Goal: Check status: Check status

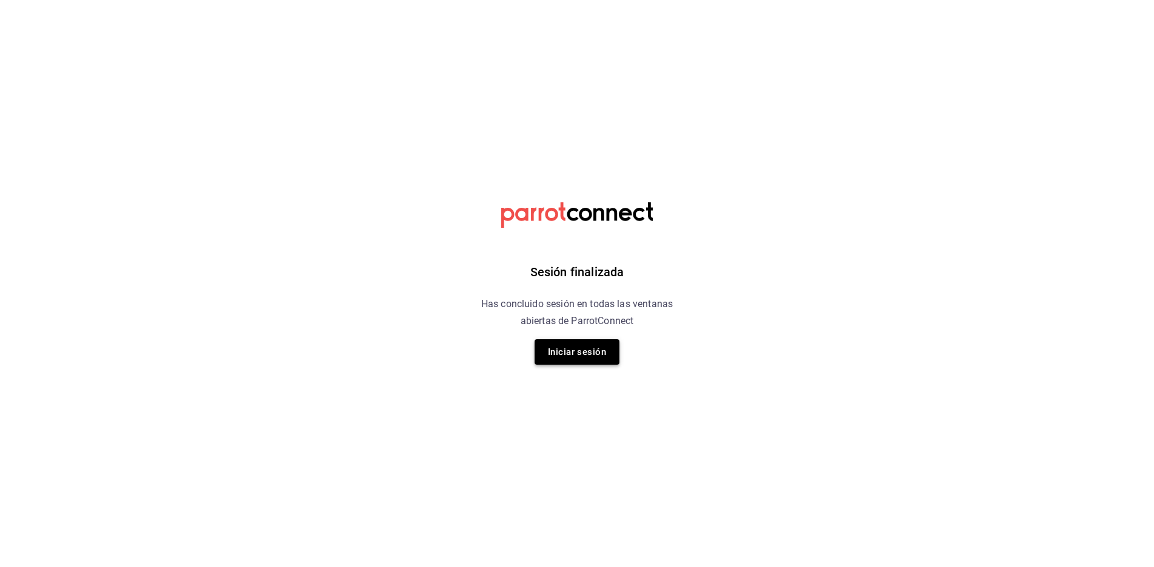
click at [579, 352] on button "Iniciar sesión" at bounding box center [577, 351] width 85 height 25
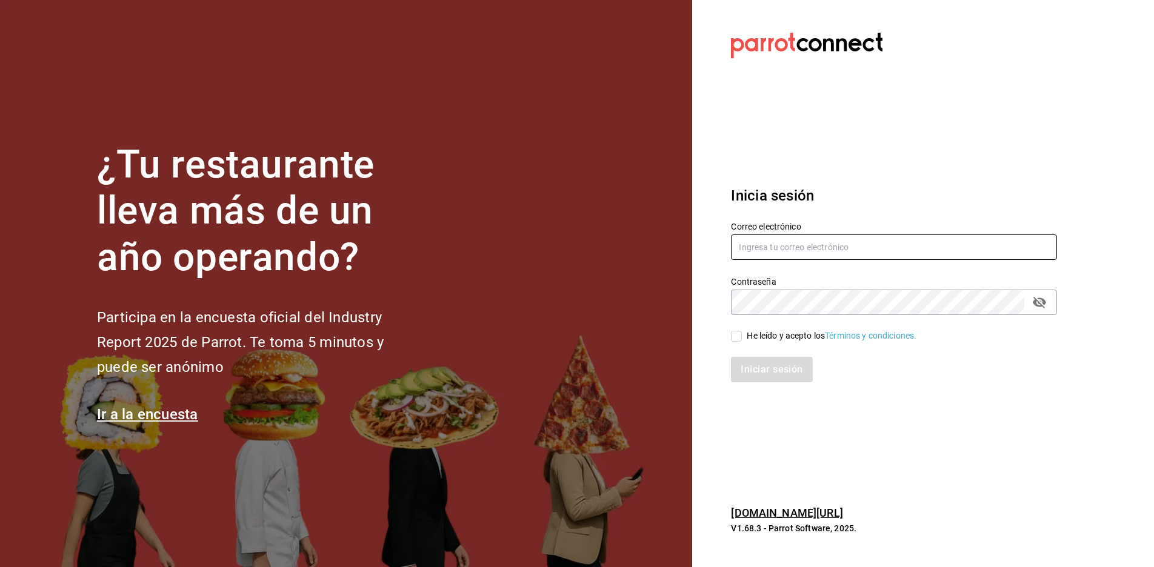
type input "multiuser@sushiexpress.com"
click at [739, 335] on input "He leído y acepto los Términos y condiciones." at bounding box center [736, 336] width 11 height 11
checkbox input "true"
click at [761, 366] on button "Iniciar sesión" at bounding box center [772, 369] width 82 height 25
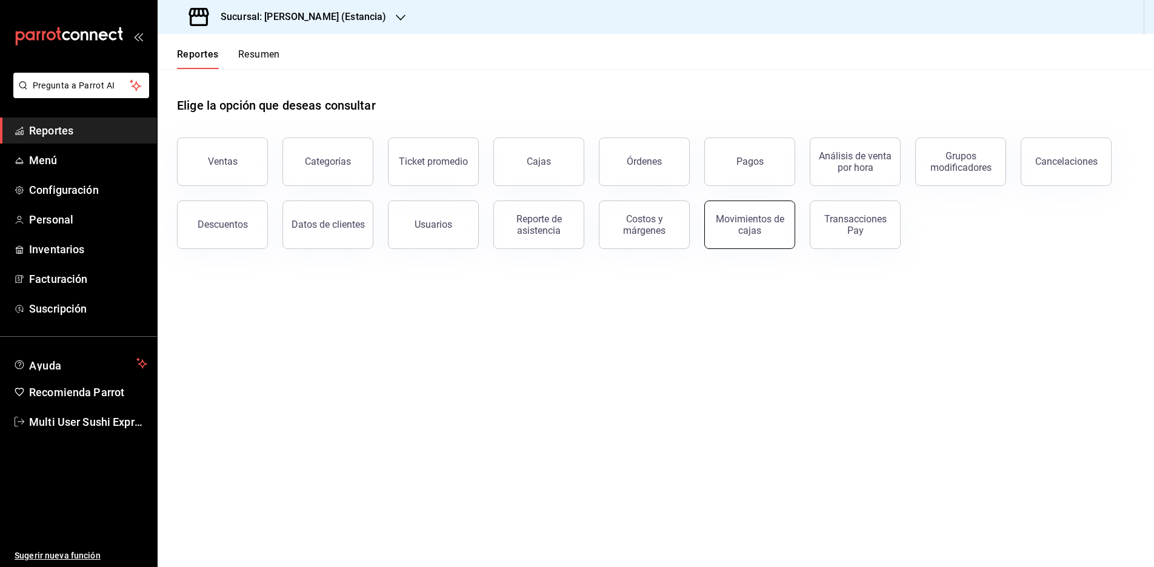
click at [749, 232] on div "Movimientos de cajas" at bounding box center [749, 224] width 75 height 23
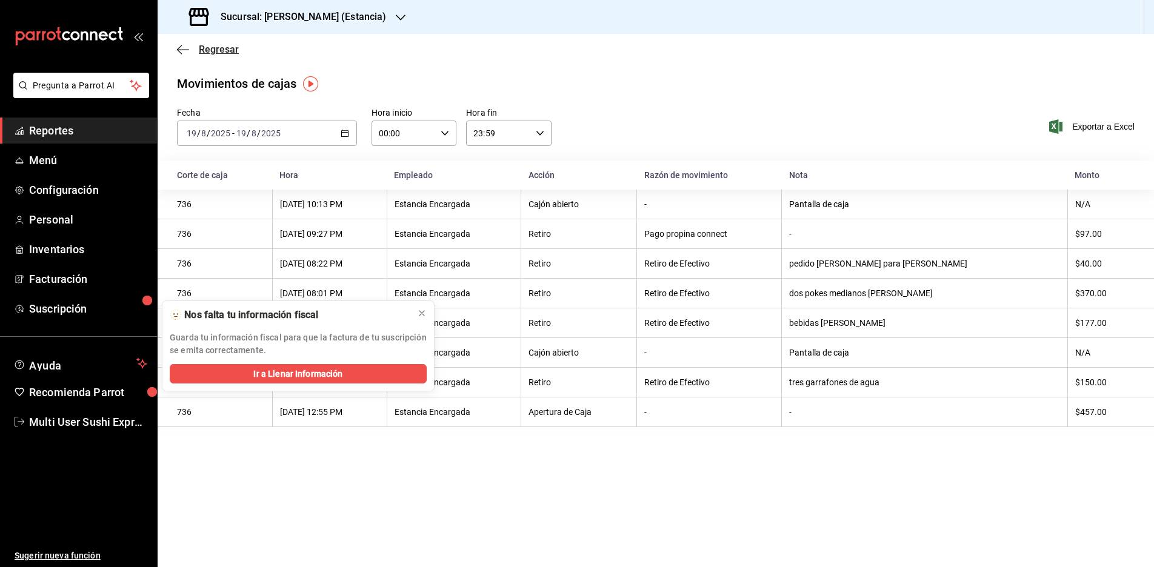
click at [179, 51] on icon "button" at bounding box center [183, 49] width 12 height 11
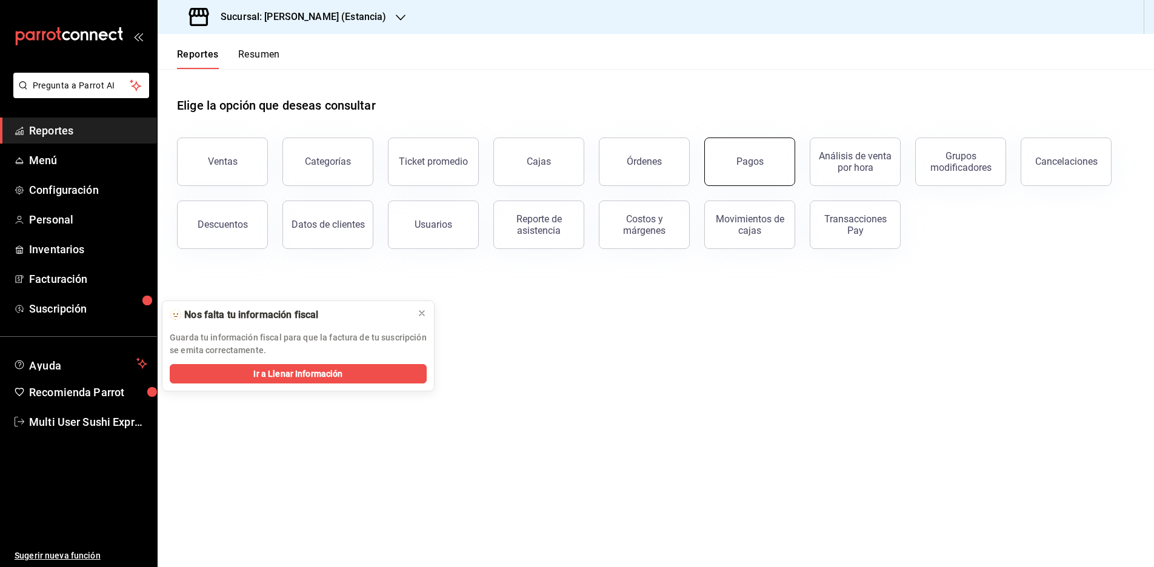
click at [761, 166] on div "Pagos" at bounding box center [750, 162] width 27 height 12
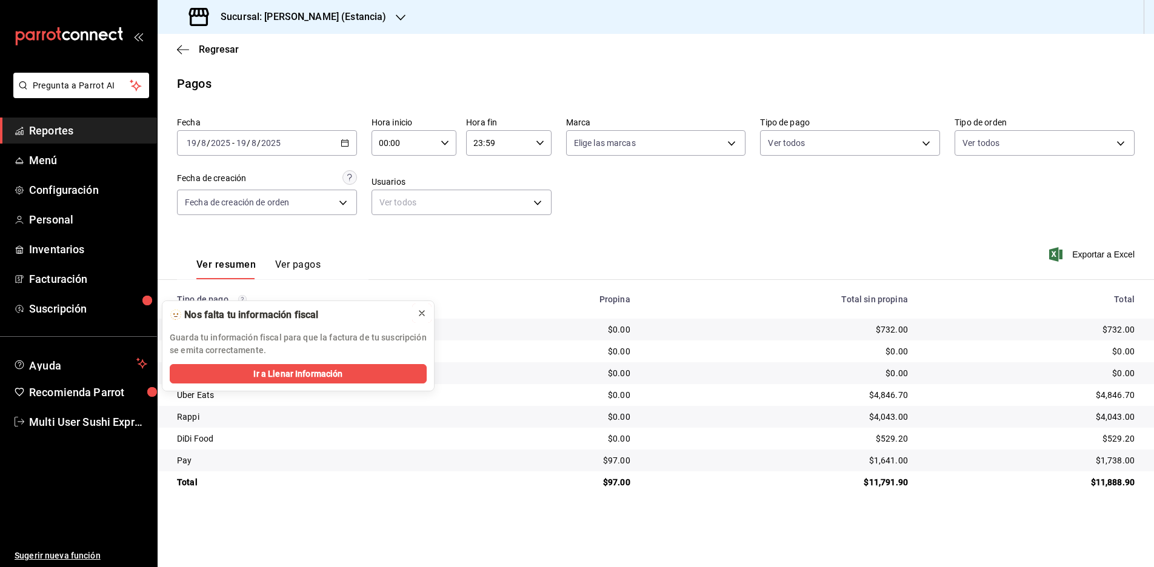
click at [421, 313] on icon at bounding box center [422, 313] width 5 height 5
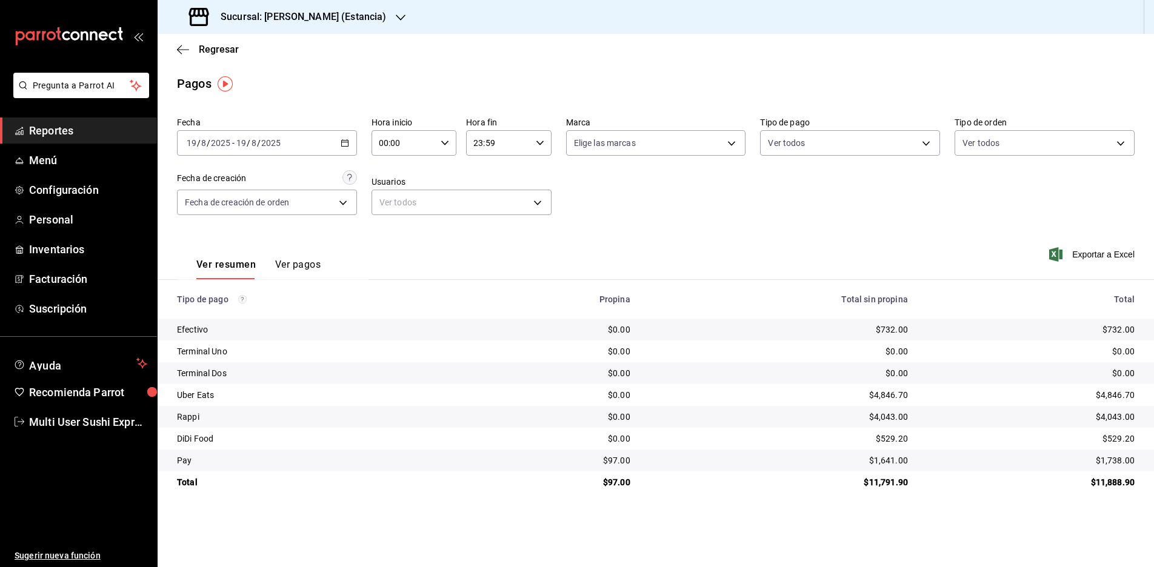
click at [344, 144] on icon "button" at bounding box center [345, 143] width 8 height 8
click at [207, 315] on span "Rango de fechas" at bounding box center [234, 316] width 94 height 13
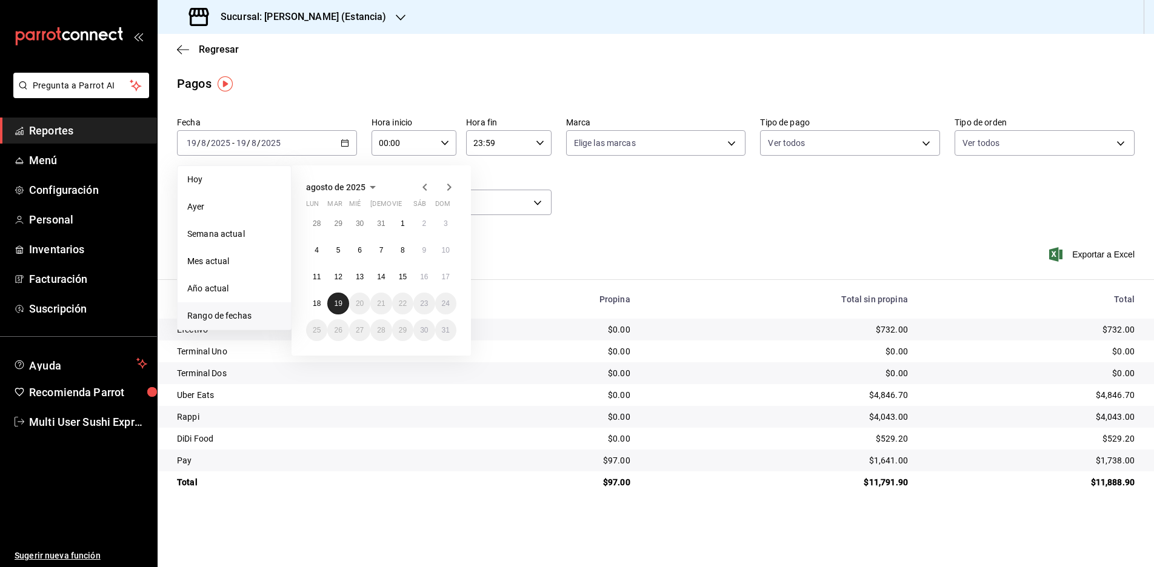
click at [337, 302] on abbr "19" at bounding box center [338, 303] width 8 height 8
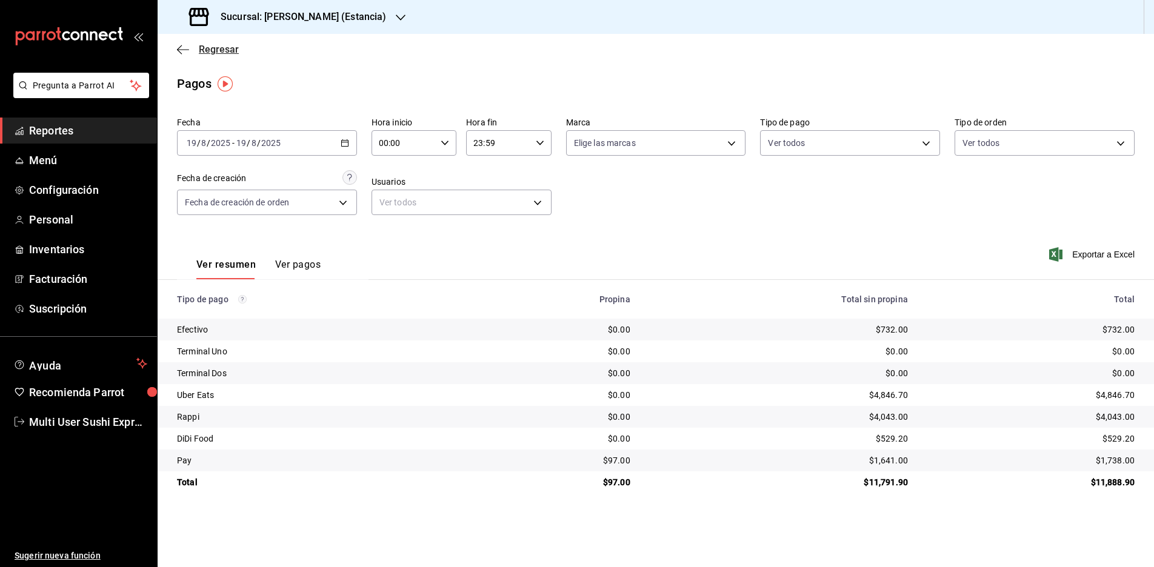
click at [180, 49] on icon "button" at bounding box center [183, 49] width 12 height 1
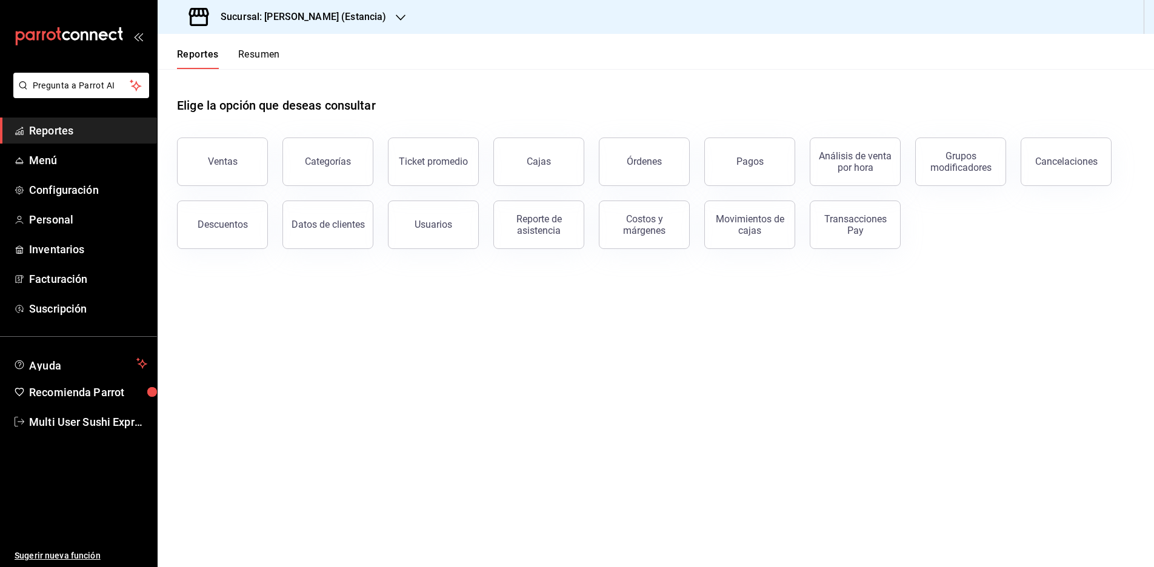
click at [256, 56] on button "Resumen" at bounding box center [259, 58] width 42 height 21
